Goal: Task Accomplishment & Management: Manage account settings

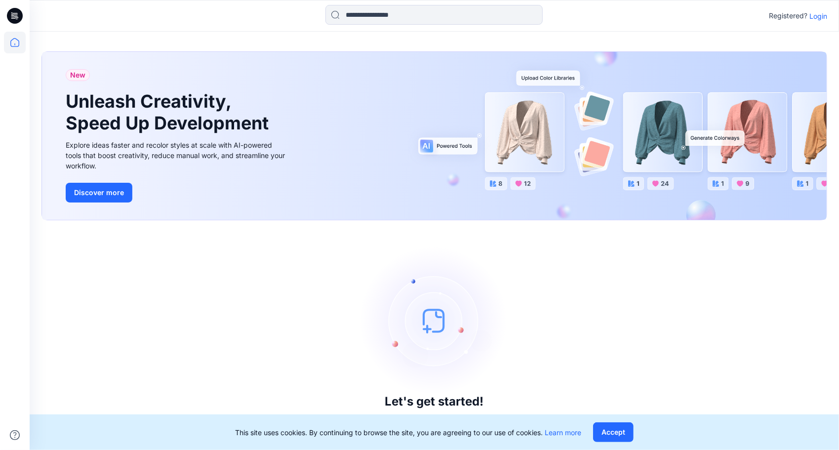
click at [824, 16] on p "Login" at bounding box center [819, 16] width 18 height 10
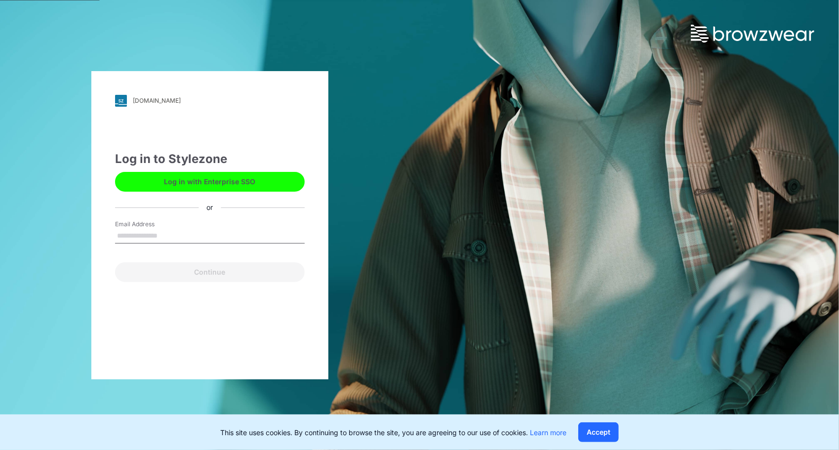
click at [221, 236] on input "Email Address" at bounding box center [210, 236] width 190 height 15
type input "**********"
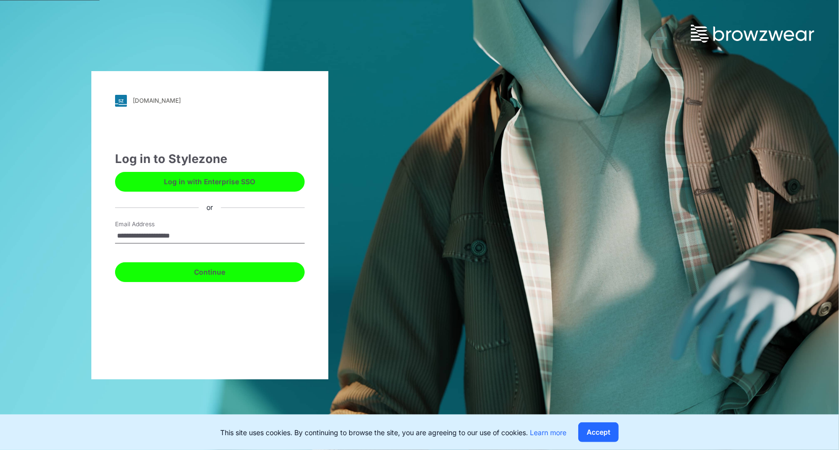
click at [219, 271] on button "Continue" at bounding box center [210, 272] width 190 height 20
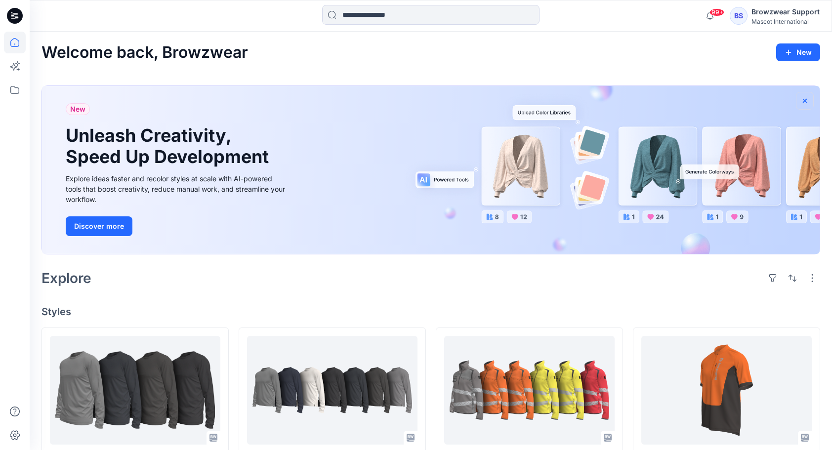
click at [807, 97] on icon "button" at bounding box center [805, 101] width 8 height 8
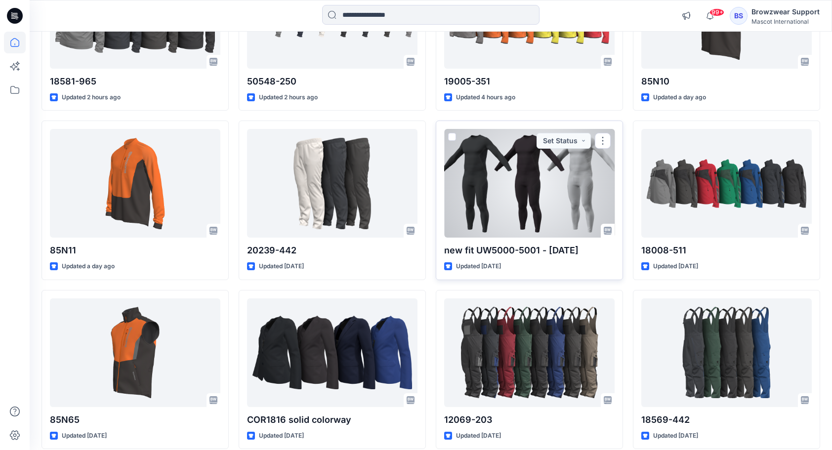
scroll to position [198, 0]
